Goal: Information Seeking & Learning: Learn about a topic

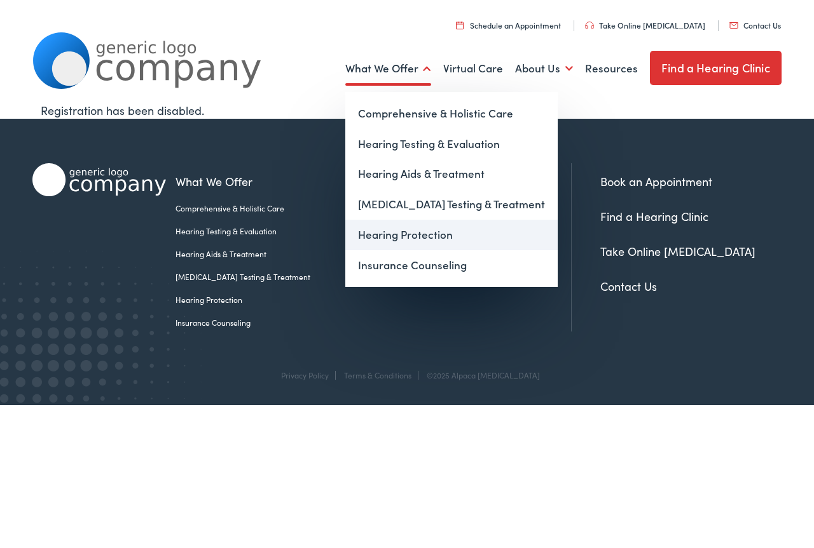
click at [398, 238] on link "Hearing Protection" at bounding box center [451, 235] width 212 height 31
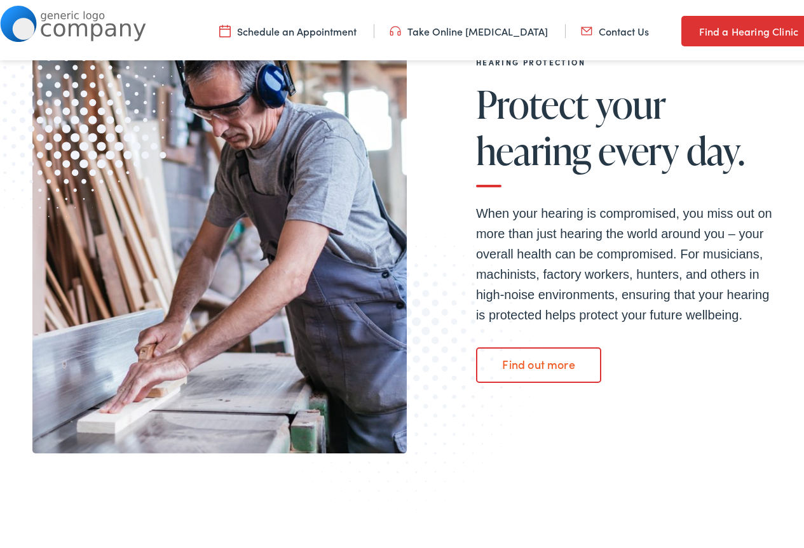
scroll to position [318, 0]
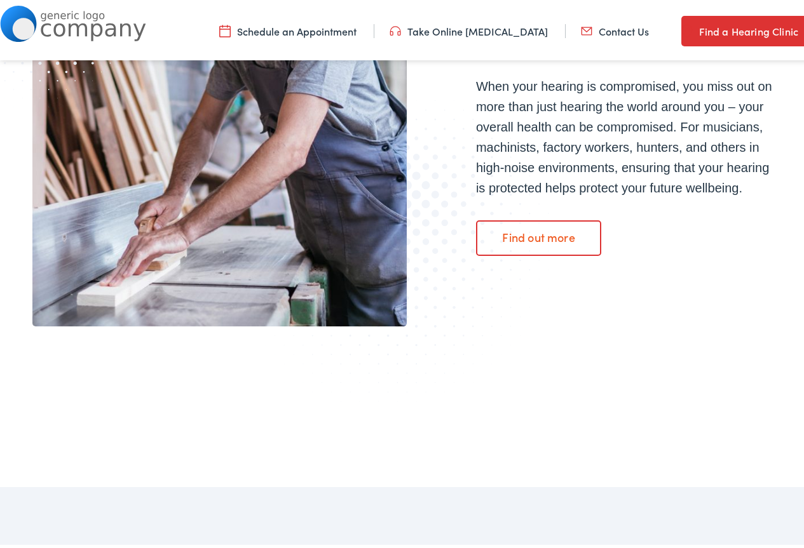
click at [528, 231] on link "Find out more" at bounding box center [539, 235] width 126 height 36
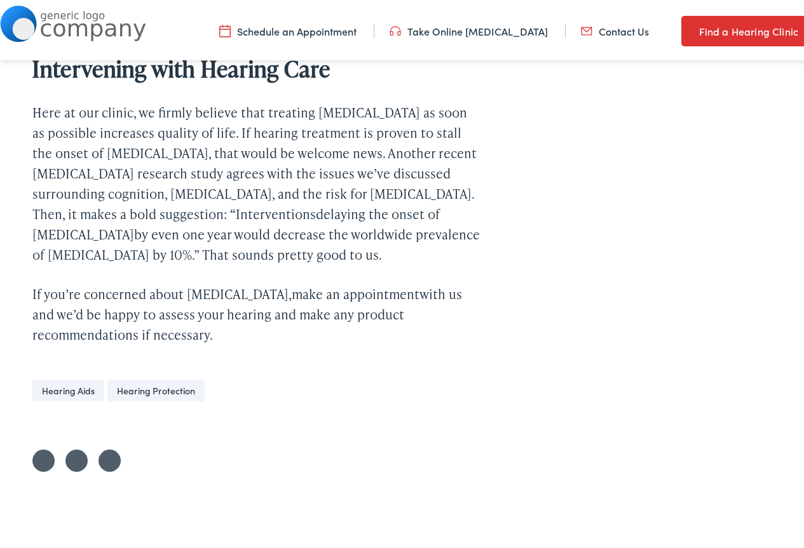
scroll to position [3100, 0]
